Goal: Transaction & Acquisition: Purchase product/service

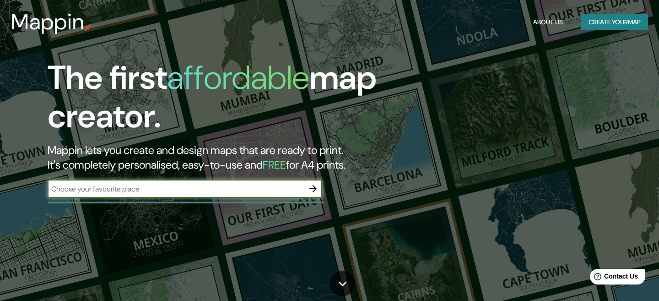
click at [204, 190] on input "text" at bounding box center [176, 189] width 256 height 11
type input "n"
type input "hidalgo 38 centro de [PERSON_NAME]"
click at [338, 280] on icon at bounding box center [343, 284] width 16 height 16
click at [239, 191] on input "hidalgo 38 centro de [PERSON_NAME]" at bounding box center [176, 189] width 256 height 11
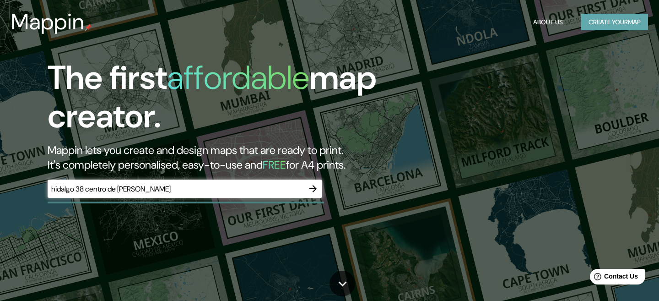
click at [610, 21] on button "Create your map" at bounding box center [614, 22] width 67 height 17
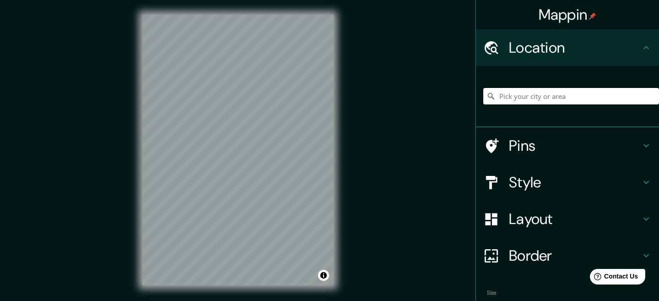
click at [564, 98] on input "Pick your city or area" at bounding box center [571, 96] width 176 height 16
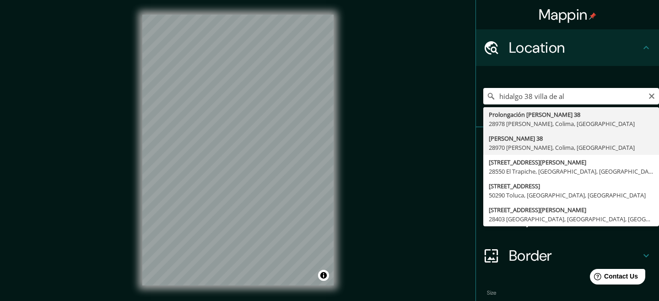
type input "[PERSON_NAME][STREET_ADDRESS][PERSON_NAME]"
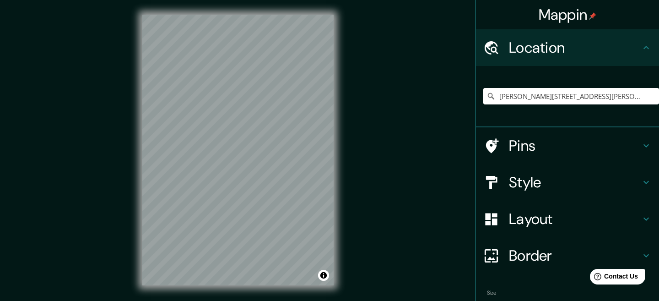
click at [648, 149] on icon at bounding box center [646, 145] width 11 height 11
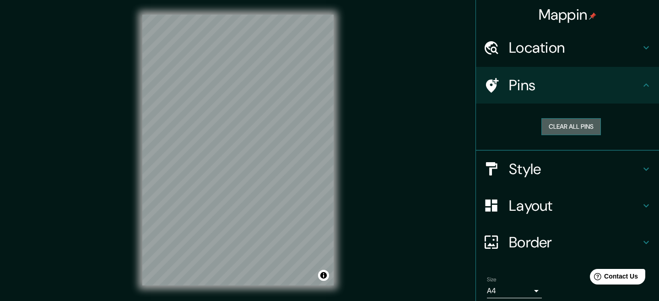
click at [591, 127] on button "Clear all pins" at bounding box center [572, 126] width 60 height 17
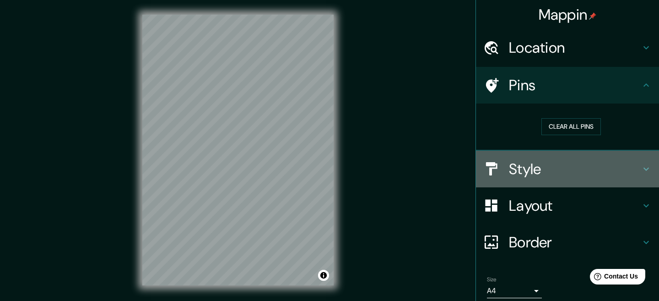
click at [650, 169] on icon at bounding box center [646, 168] width 11 height 11
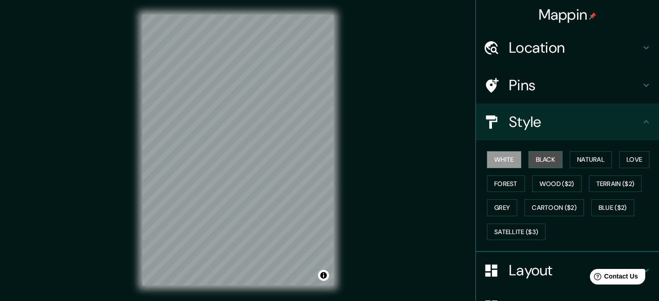
click at [552, 161] on button "Black" at bounding box center [546, 159] width 34 height 17
click at [504, 156] on button "White" at bounding box center [504, 159] width 34 height 17
click at [570, 181] on button "Wood ($2)" at bounding box center [556, 183] width 49 height 17
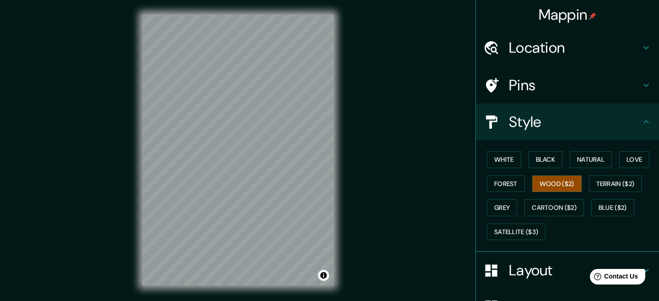
scroll to position [100, 0]
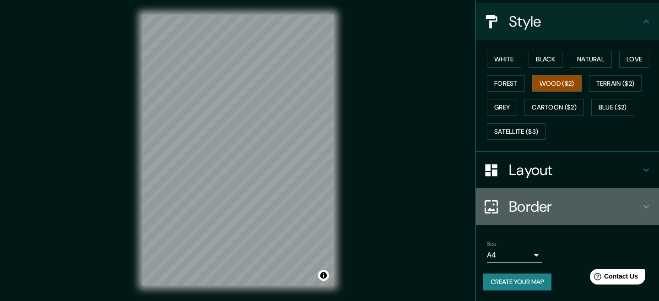
click at [531, 206] on h4 "Border" at bounding box center [575, 206] width 132 height 18
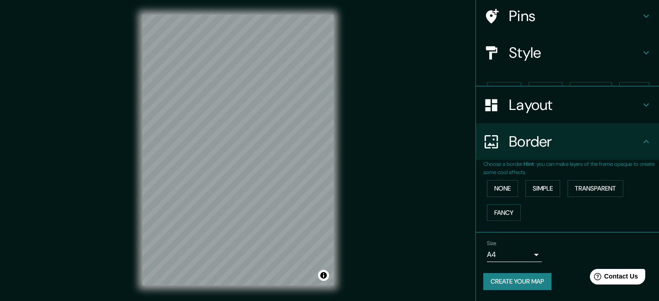
scroll to position [53, 0]
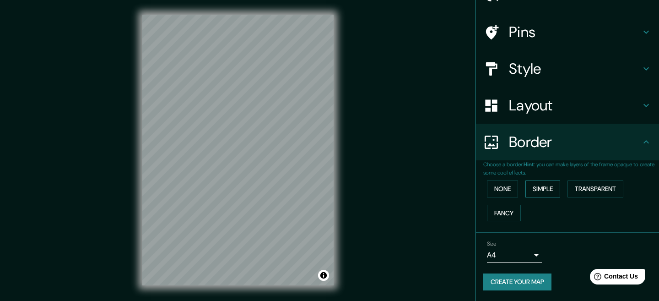
click at [538, 191] on button "Simple" at bounding box center [543, 188] width 35 height 17
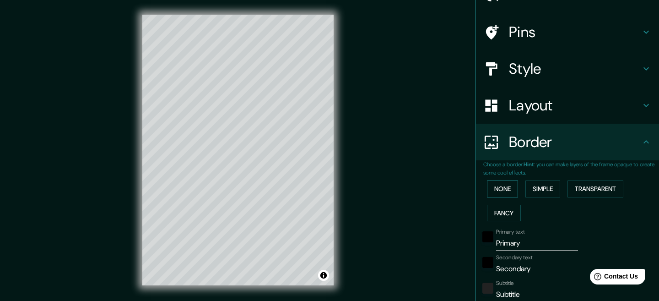
click at [501, 190] on button "None" at bounding box center [502, 188] width 31 height 17
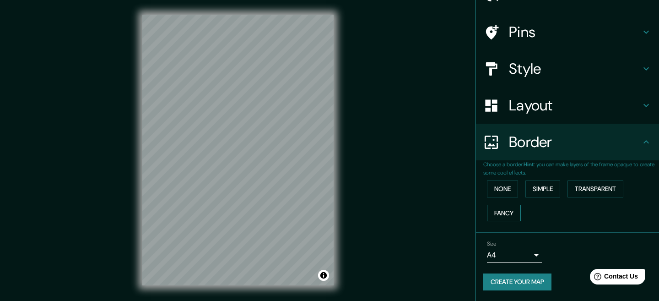
click at [516, 209] on button "Fancy" at bounding box center [504, 213] width 34 height 17
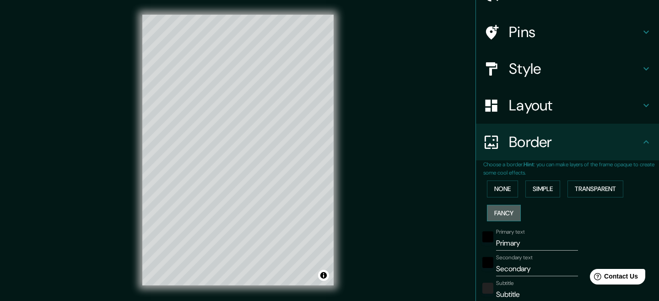
click at [516, 209] on button "Fancy" at bounding box center [504, 213] width 34 height 17
type input "167"
type input "33"
type input "17"
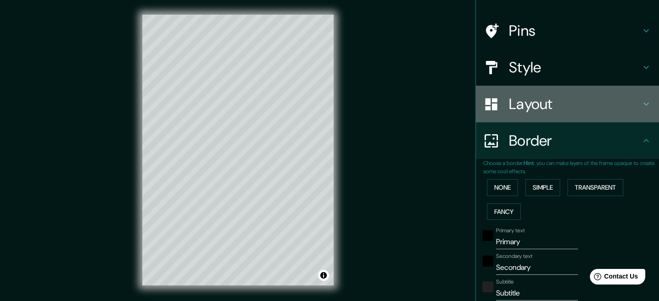
click at [528, 93] on div "Layout" at bounding box center [567, 104] width 183 height 37
type input "167"
type input "33"
type input "17"
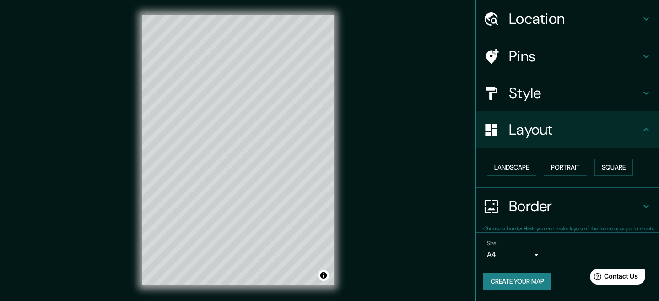
scroll to position [28, 0]
click at [607, 164] on button "Square" at bounding box center [614, 167] width 38 height 17
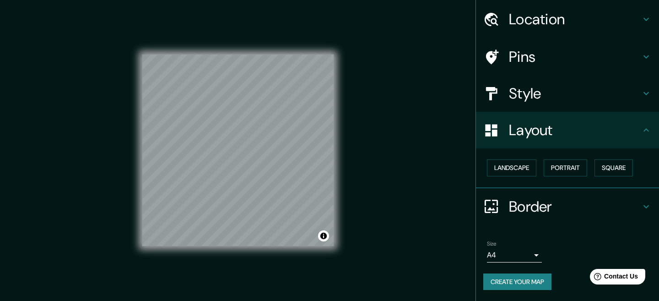
scroll to position [14, 0]
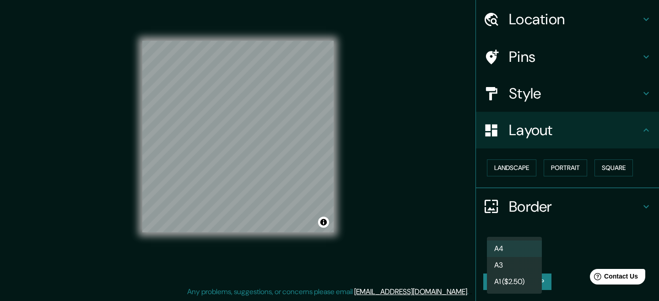
click at [534, 258] on body "Mappin Location [PERSON_NAME][STREET_ADDRESS][PERSON_NAME] Pins Style Layout La…" at bounding box center [329, 136] width 659 height 301
click at [521, 259] on li "A3" at bounding box center [514, 265] width 55 height 16
type input "a4"
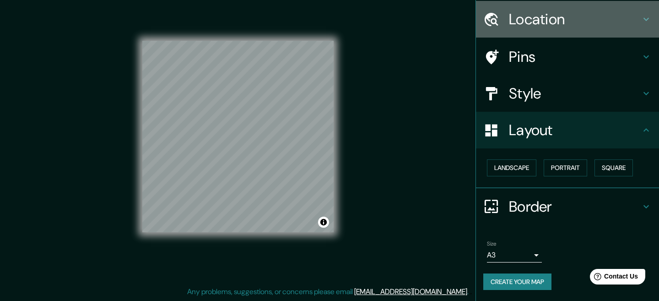
click at [641, 16] on icon at bounding box center [646, 19] width 11 height 11
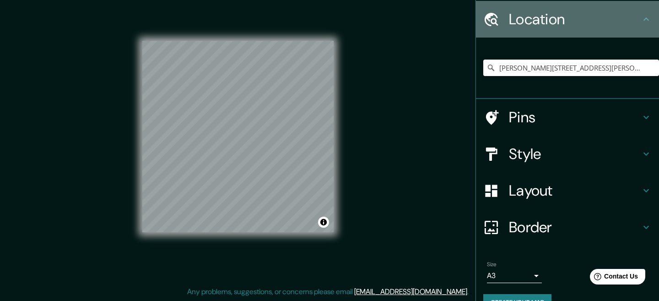
click at [641, 16] on icon at bounding box center [646, 19] width 11 height 11
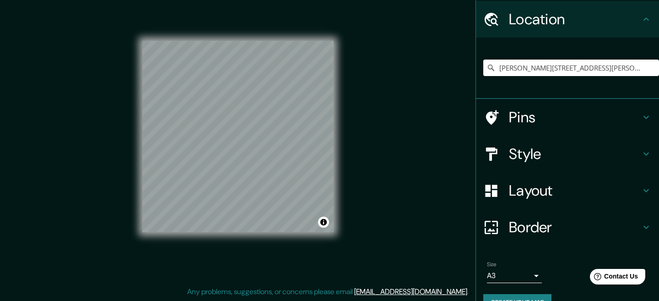
click at [645, 114] on icon at bounding box center [646, 117] width 11 height 11
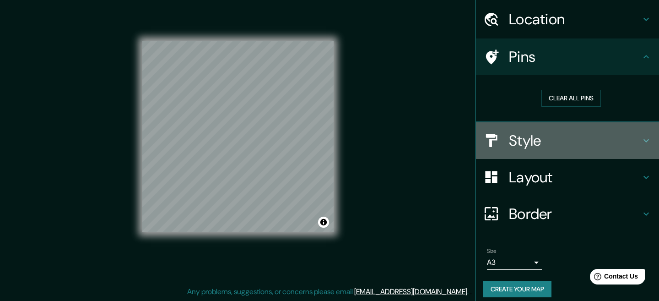
click at [634, 144] on h4 "Style" at bounding box center [575, 140] width 132 height 18
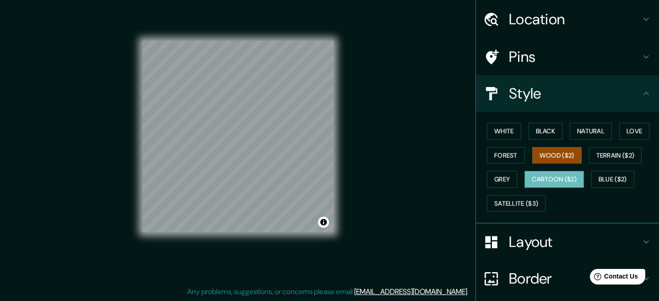
click at [559, 187] on button "Cartoon ($2)" at bounding box center [555, 179] width 60 height 17
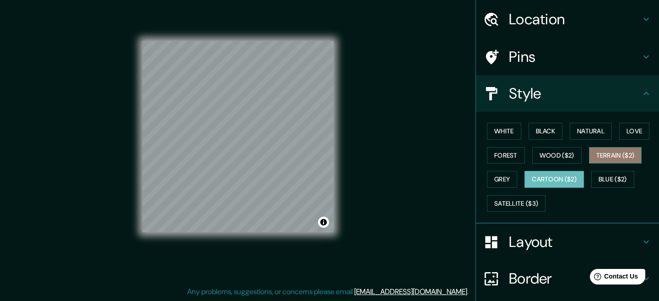
click at [615, 160] on button "Terrain ($2)" at bounding box center [615, 155] width 53 height 17
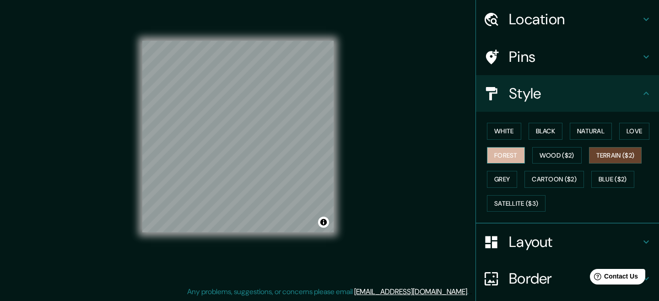
click at [514, 155] on button "Forest" at bounding box center [506, 155] width 38 height 17
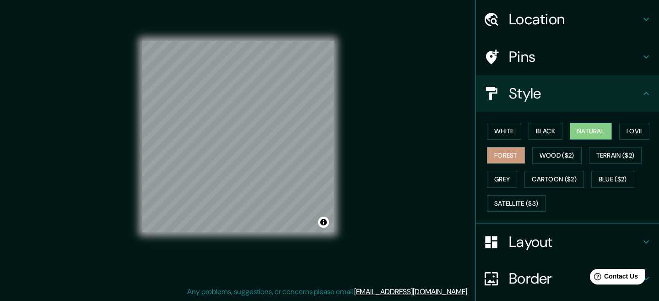
click at [612, 132] on button "Natural" at bounding box center [591, 131] width 42 height 17
click at [623, 132] on button "Love" at bounding box center [634, 131] width 30 height 17
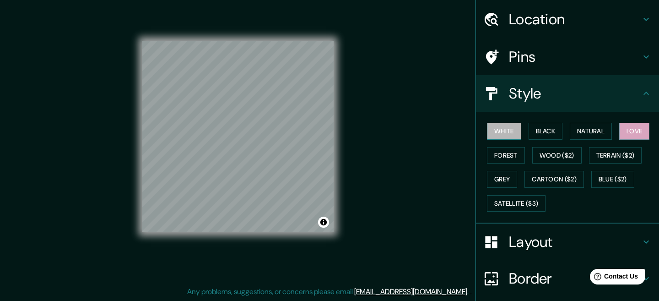
click at [512, 136] on button "White" at bounding box center [504, 131] width 34 height 17
click at [533, 132] on button "Black" at bounding box center [546, 131] width 34 height 17
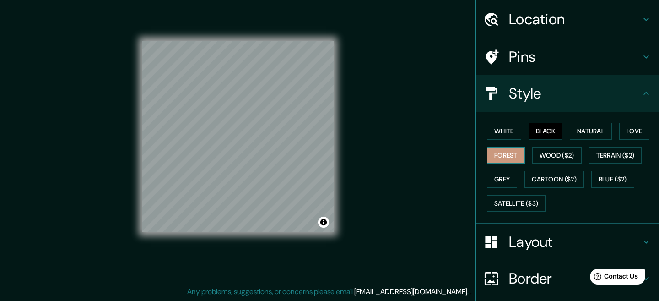
click at [515, 151] on button "Forest" at bounding box center [506, 155] width 38 height 17
click at [545, 153] on button "Wood ($2)" at bounding box center [556, 155] width 49 height 17
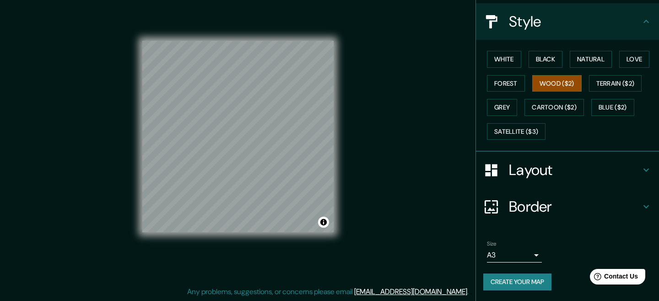
scroll to position [99, 0]
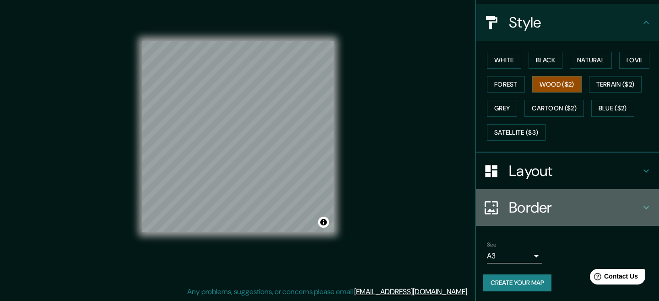
click at [641, 203] on icon at bounding box center [646, 207] width 11 height 11
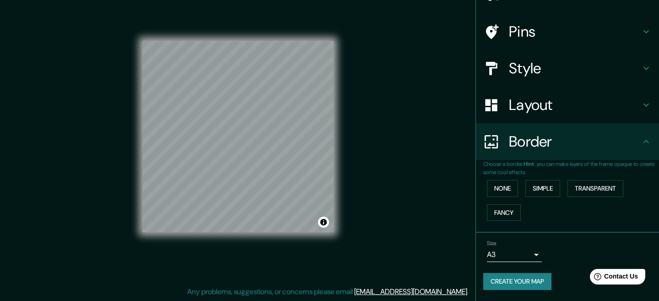
scroll to position [53, 0]
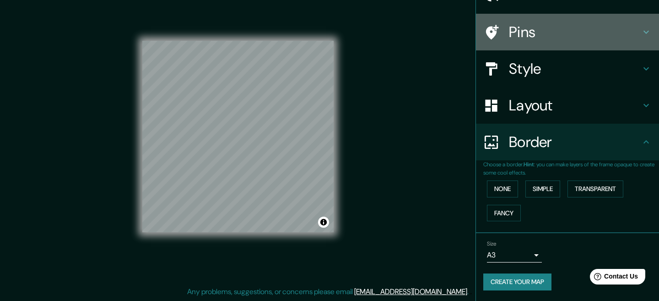
click at [542, 22] on div "Pins" at bounding box center [567, 32] width 183 height 37
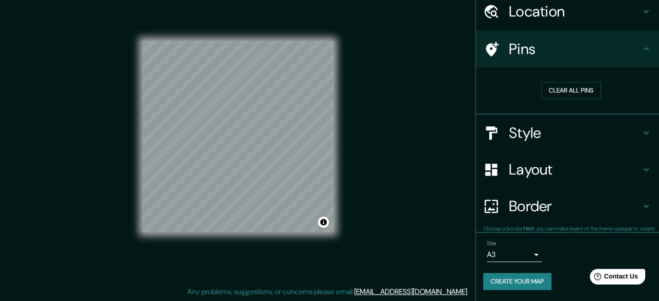
scroll to position [36, 0]
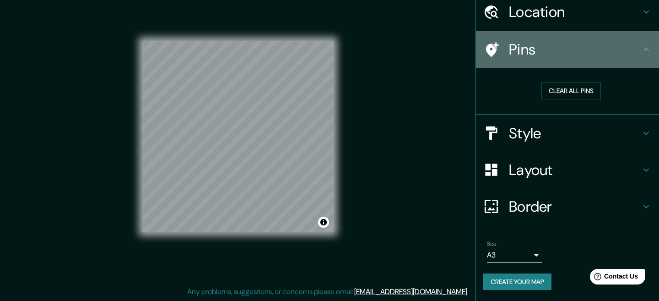
click at [522, 47] on h4 "Pins" at bounding box center [575, 49] width 132 height 18
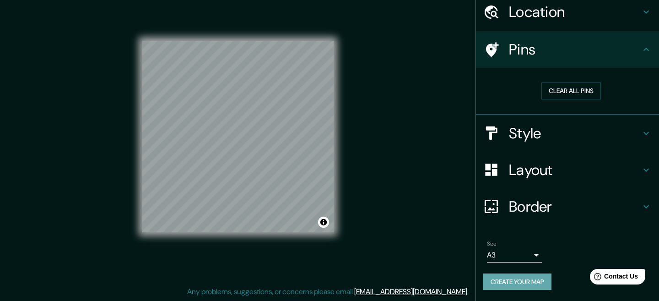
click at [536, 274] on button "Create your map" at bounding box center [517, 281] width 68 height 17
